Goal: Transaction & Acquisition: Obtain resource

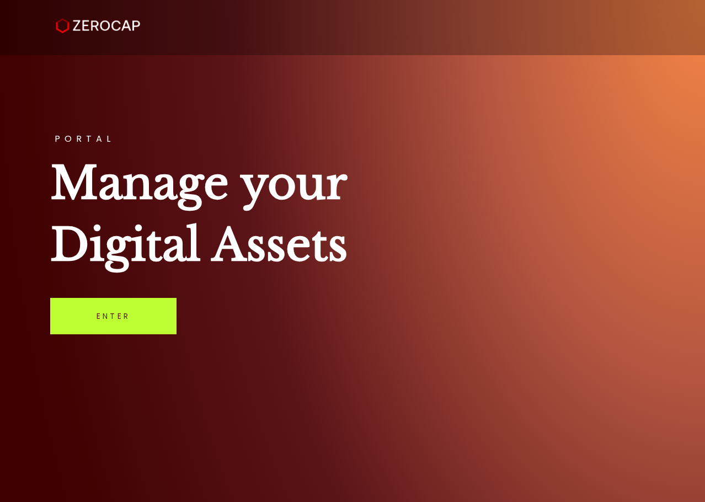
click at [108, 321] on link "Enter" at bounding box center [113, 316] width 126 height 36
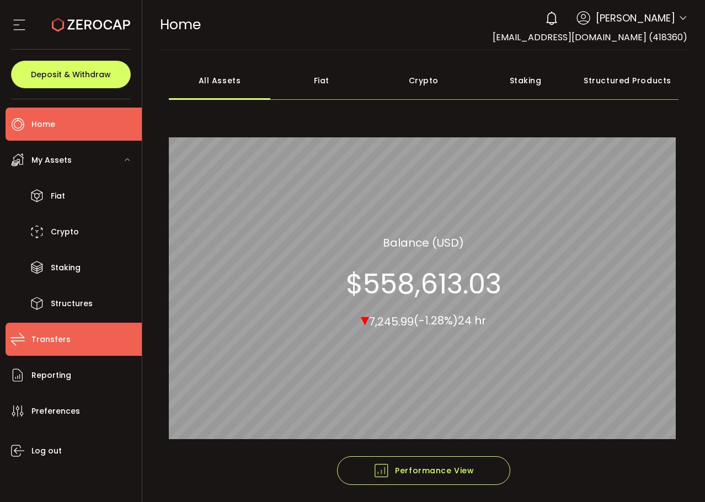
click at [70, 339] on li "Transfers" at bounding box center [74, 339] width 136 height 33
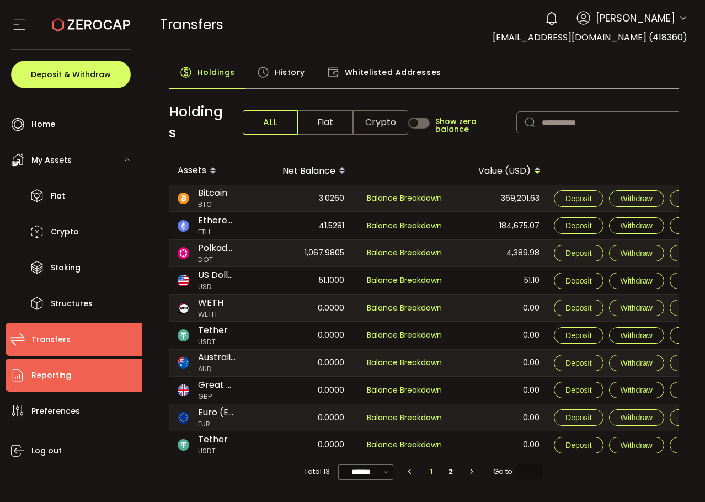
click at [47, 371] on span "Reporting" at bounding box center [51, 376] width 40 height 16
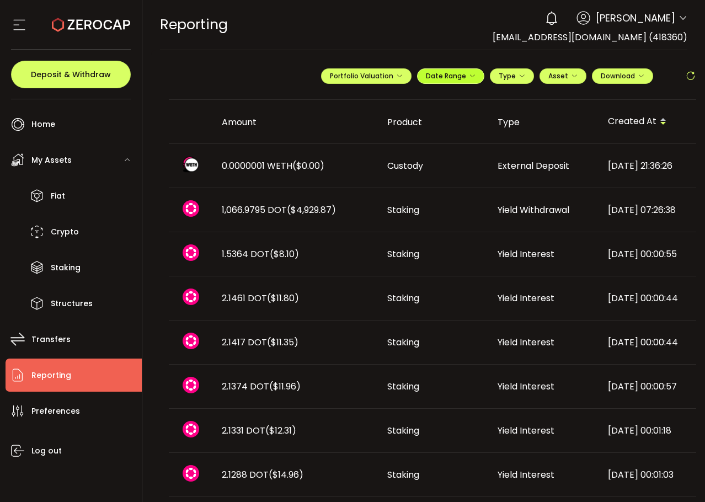
click at [450, 75] on span "Date Range" at bounding box center [451, 75] width 50 height 9
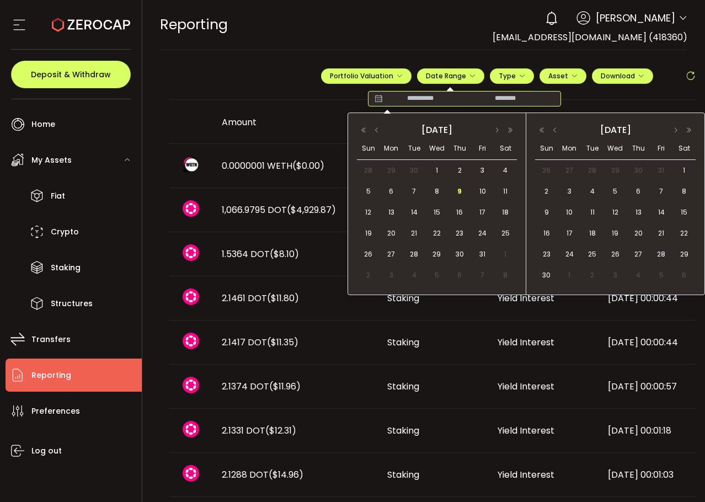
click at [409, 100] on input at bounding box center [420, 98] width 71 height 11
click at [379, 131] on button "button" at bounding box center [376, 130] width 13 height 8
click at [395, 172] on span "1" at bounding box center [391, 170] width 13 height 13
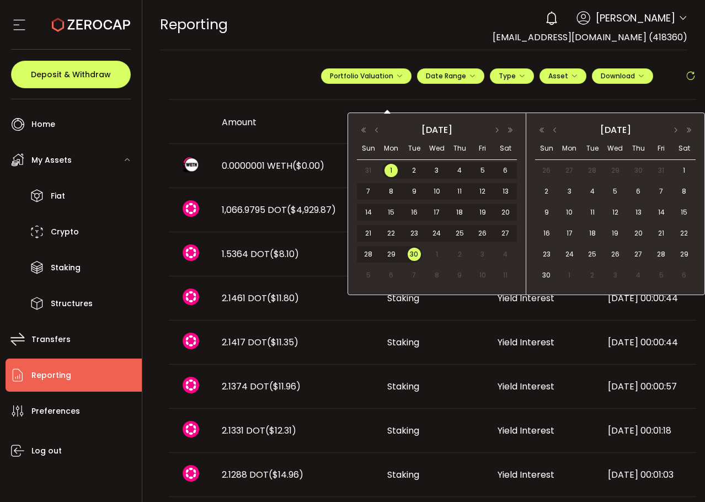
click at [415, 251] on span "30" at bounding box center [414, 254] width 13 height 13
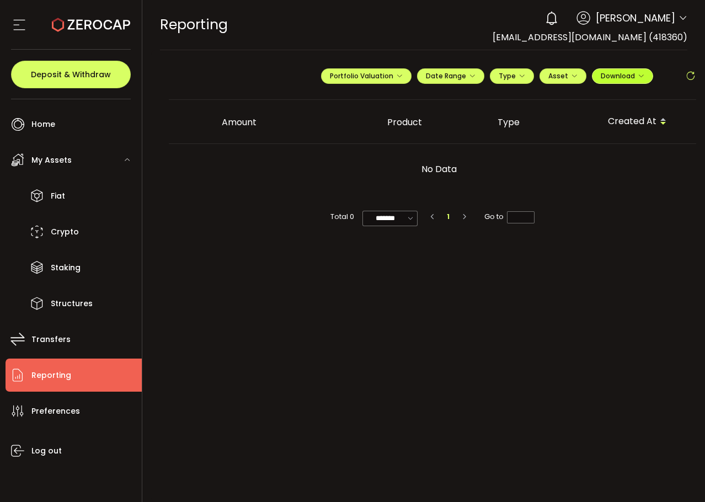
click at [628, 79] on span "Download" at bounding box center [623, 75] width 44 height 9
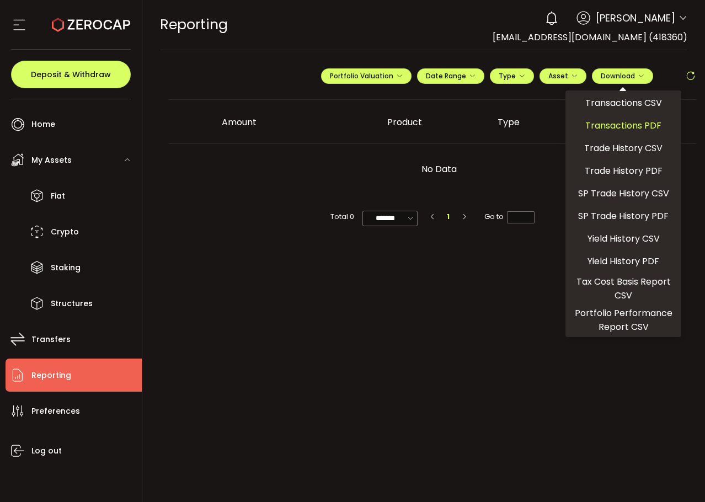
click at [623, 119] on span "Transactions PDF" at bounding box center [624, 126] width 76 height 14
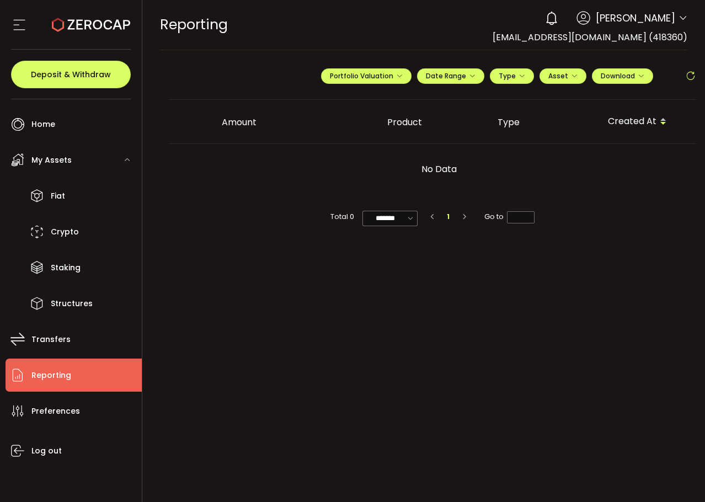
click at [646, 17] on span "Brinley Hales" at bounding box center [635, 17] width 79 height 15
click at [681, 15] on icon at bounding box center [683, 18] width 9 height 9
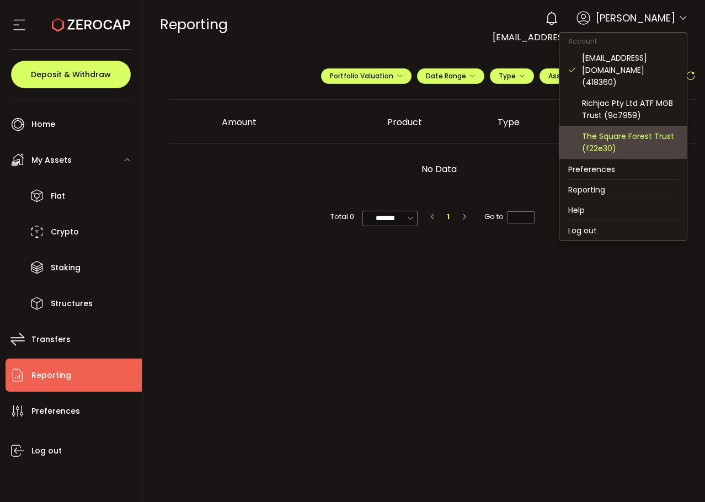
click at [615, 135] on div "The Square Forest Trust (f22e30)" at bounding box center [630, 142] width 96 height 24
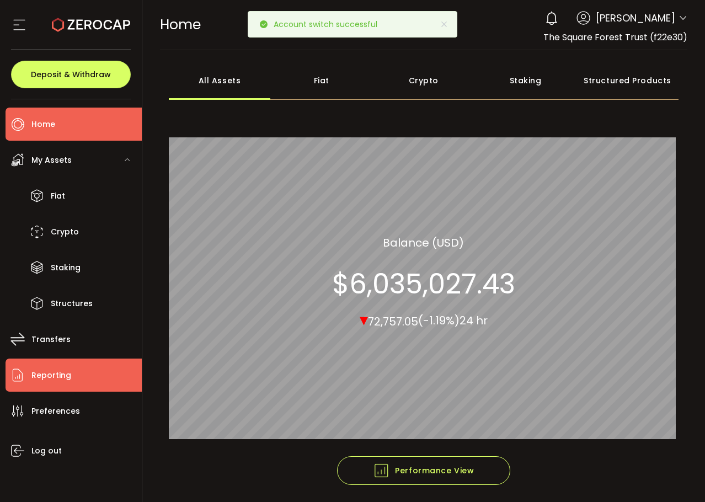
click at [49, 374] on span "Reporting" at bounding box center [51, 376] width 40 height 16
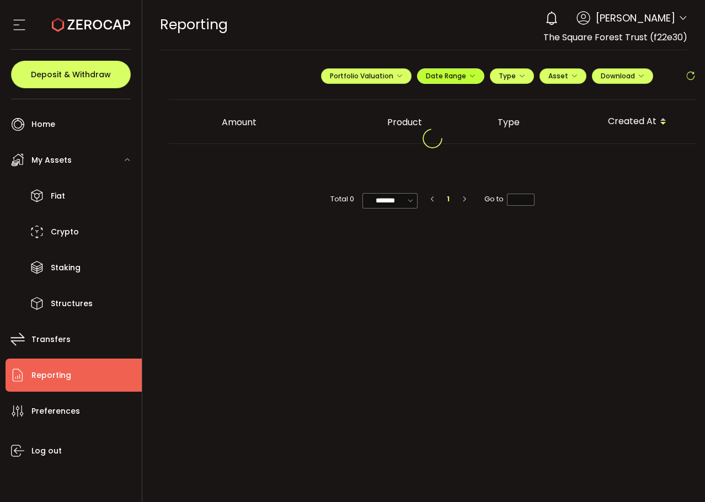
click at [468, 75] on span "Date Range" at bounding box center [451, 75] width 50 height 9
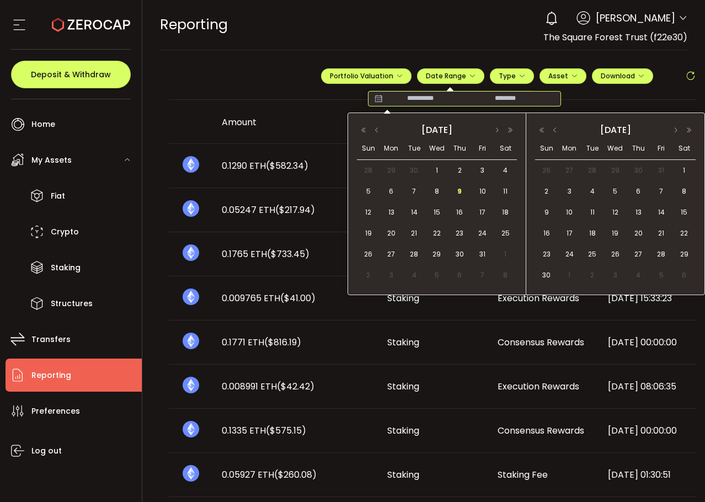
click at [420, 100] on input at bounding box center [420, 98] width 71 height 11
click at [380, 131] on button "button" at bounding box center [376, 130] width 13 height 8
click at [389, 171] on span "1" at bounding box center [391, 170] width 13 height 13
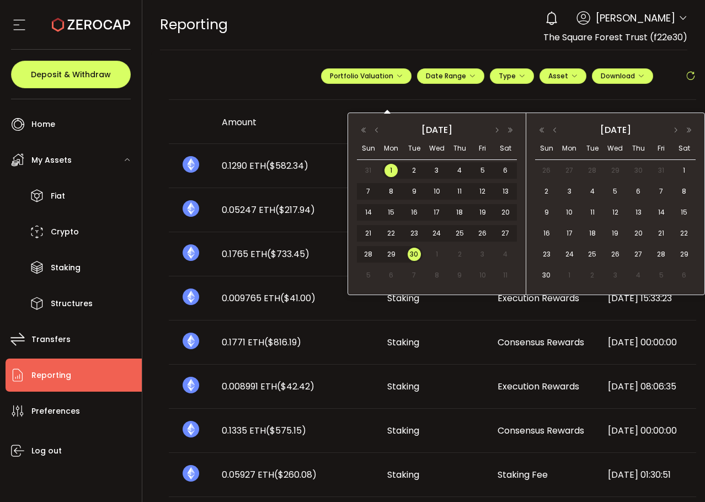
click at [417, 256] on span "30" at bounding box center [414, 254] width 13 height 13
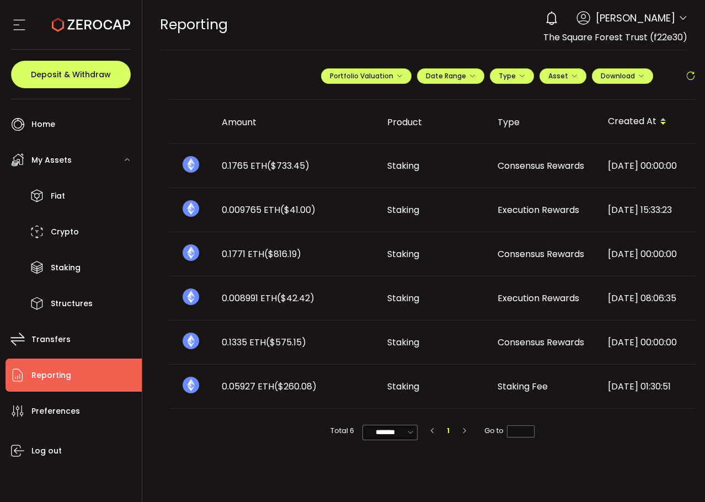
click at [659, 17] on span "Brinley Hales" at bounding box center [635, 17] width 79 height 15
click at [674, 15] on span "Brinley Hales" at bounding box center [635, 17] width 79 height 15
click at [680, 15] on div "0 Brinley Hales Account admin@pjfo.com.au (418360) Richjac Pty Ltd ATF MGB Trus…" at bounding box center [614, 18] width 148 height 24
click at [680, 16] on icon at bounding box center [683, 18] width 9 height 9
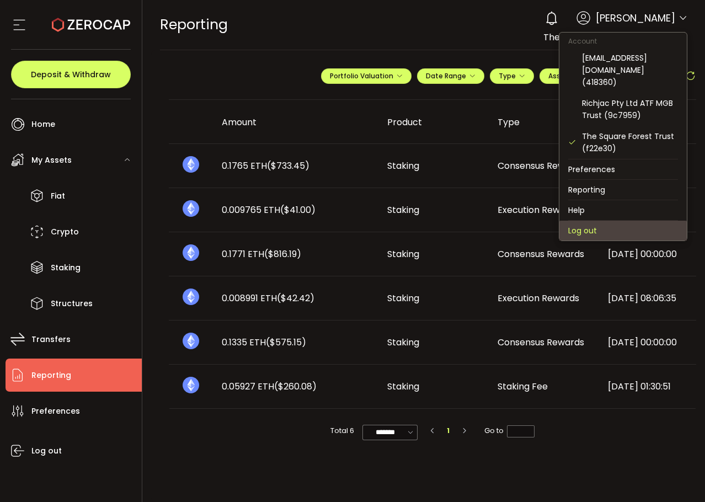
click at [598, 221] on li "Log out" at bounding box center [624, 231] width 128 height 20
